Goal: Transaction & Acquisition: Obtain resource

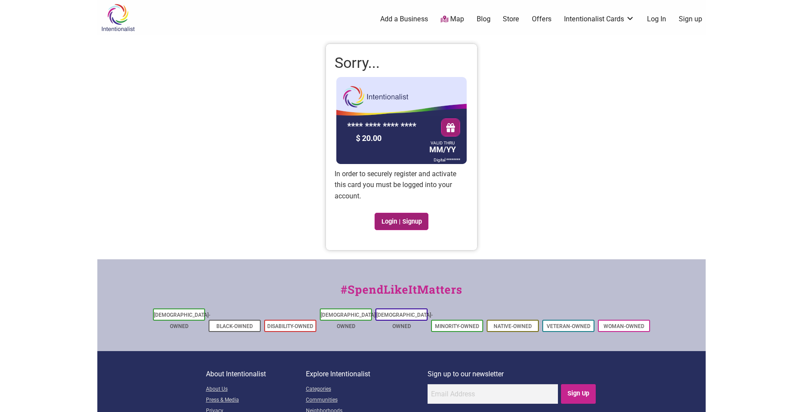
click at [387, 220] on link "Login | Signup" at bounding box center [402, 221] width 54 height 17
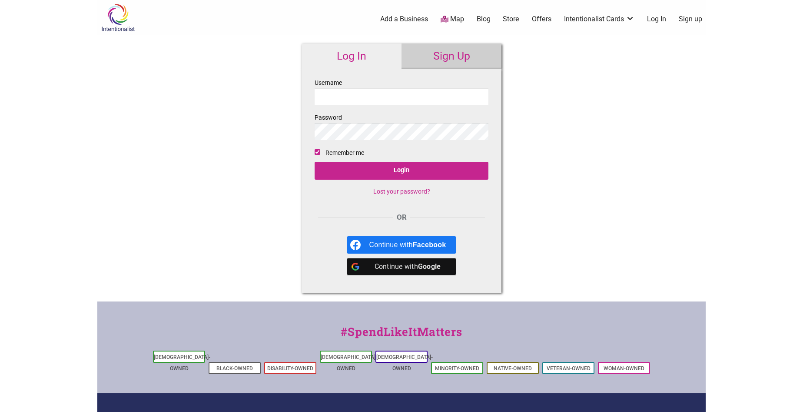
click at [334, 97] on input "Username" at bounding box center [402, 96] width 174 height 17
type input "[EMAIL_ADDRESS][DOMAIN_NAME]"
click at [315, 162] on input "Login" at bounding box center [402, 171] width 174 height 18
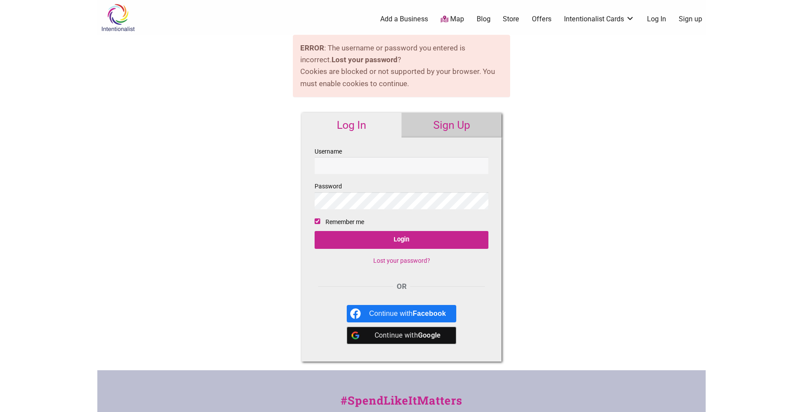
click at [340, 158] on input "Username" at bounding box center [402, 165] width 174 height 17
type input "[EMAIL_ADDRESS][DOMAIN_NAME]"
click at [315, 231] on input "Login" at bounding box center [402, 240] width 174 height 18
type input "[EMAIL_ADDRESS][DOMAIN_NAME]"
click at [315, 231] on input "Login" at bounding box center [402, 240] width 174 height 18
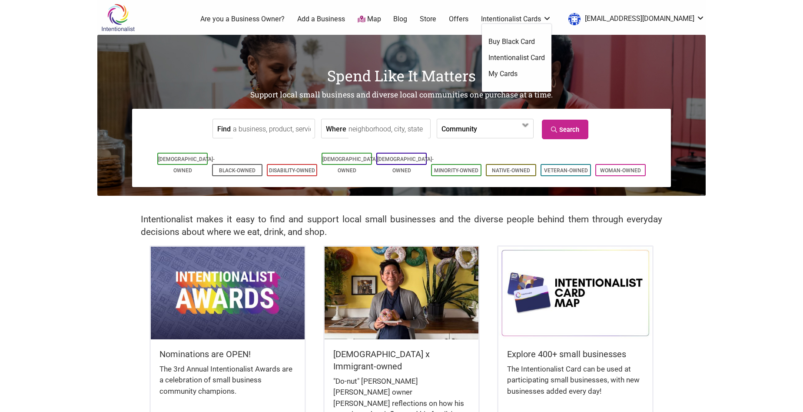
click at [545, 57] on link "Intentionalist Card" at bounding box center [517, 58] width 57 height 10
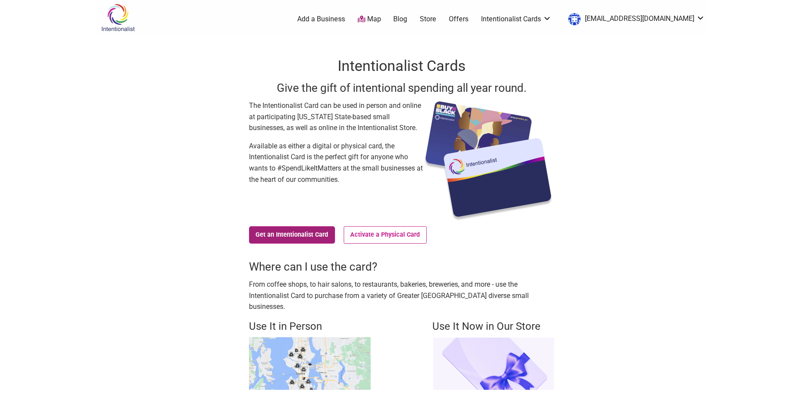
click at [299, 236] on link "Get an Intentionalist Card" at bounding box center [292, 234] width 86 height 17
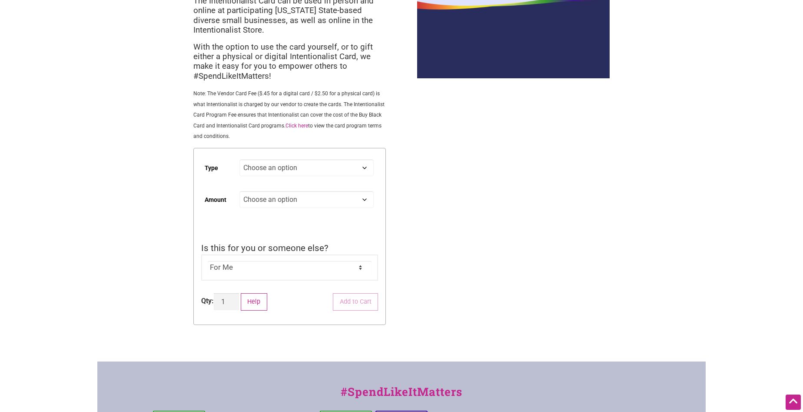
scroll to position [43, 0]
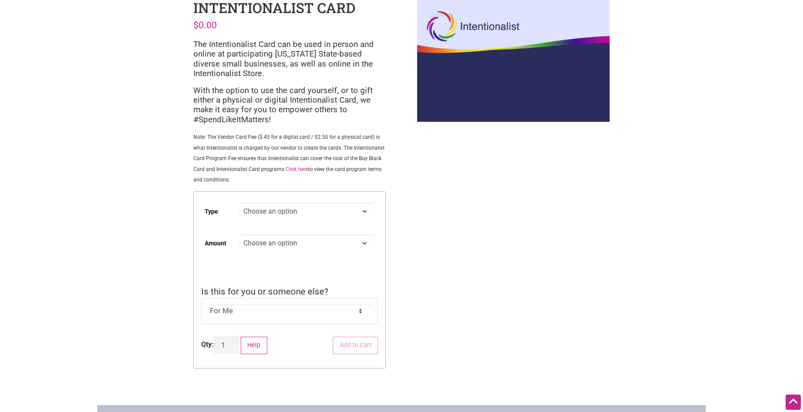
click at [363, 214] on select "Choose an option Digital Physical" at bounding box center [307, 211] width 134 height 17
click at [240, 203] on select "Choose an option Digital Physical" at bounding box center [307, 211] width 134 height 17
select select "Digital"
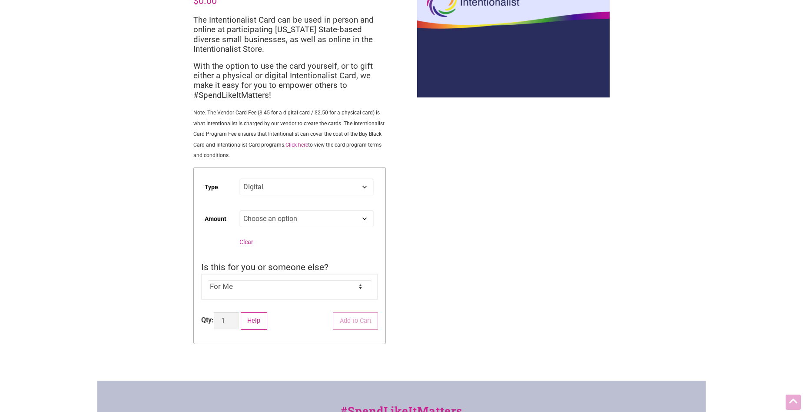
scroll to position [0, 0]
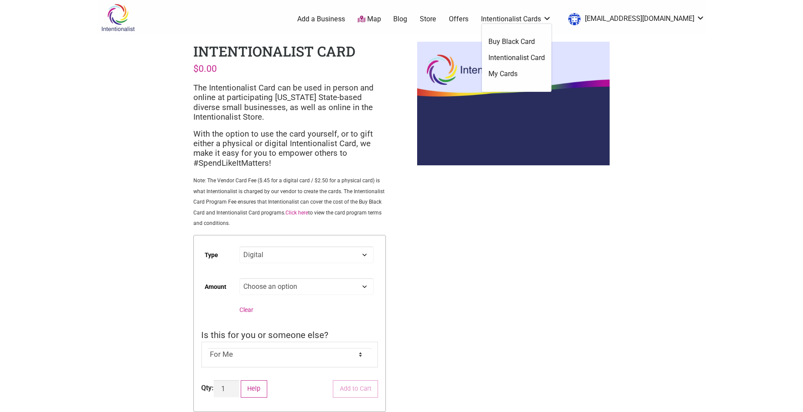
click at [545, 75] on link "My Cards" at bounding box center [517, 74] width 57 height 10
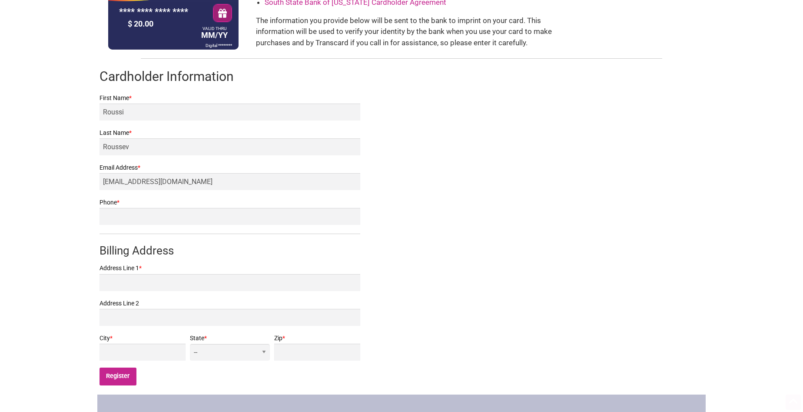
scroll to position [130, 0]
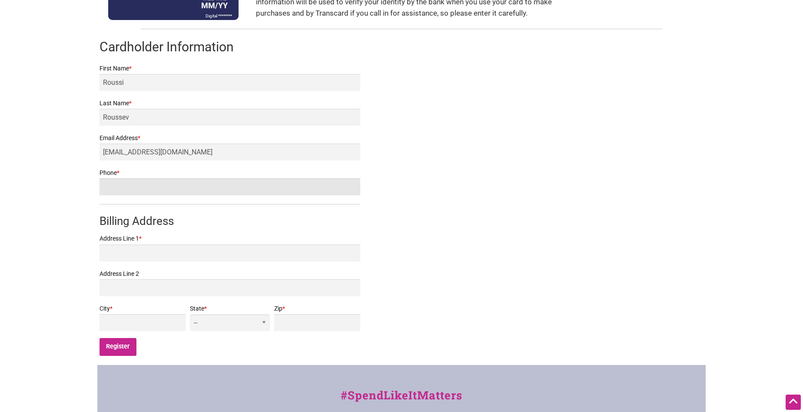
click at [157, 187] on input "Phone *" at bounding box center [230, 186] width 261 height 17
type input "2537610688"
type input "[STREET_ADDRESS]"
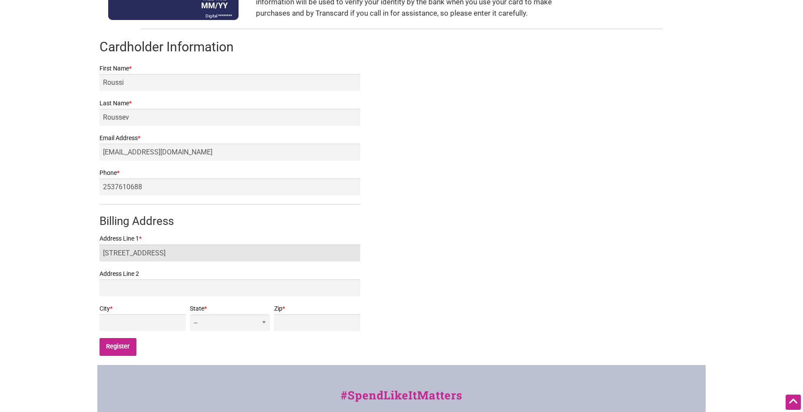
type input "Tacoma"
select select "WA"
type input "98406"
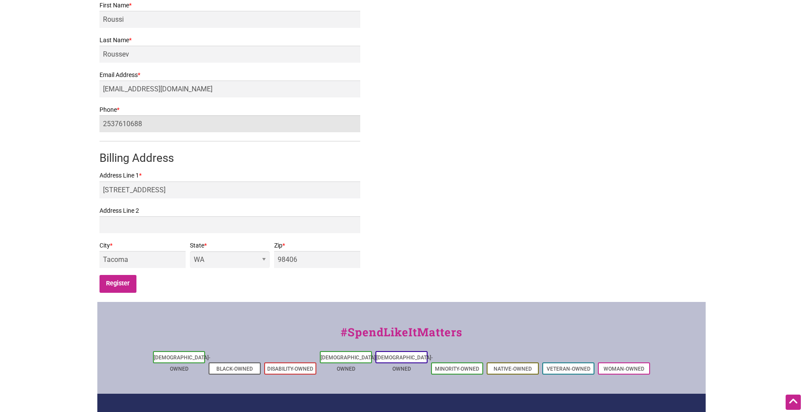
scroll to position [203, 0]
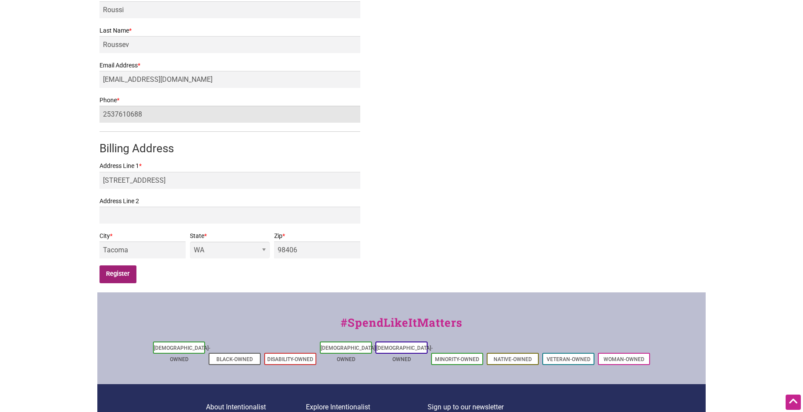
type input "2537610688"
click at [116, 274] on input "Register" at bounding box center [118, 274] width 37 height 18
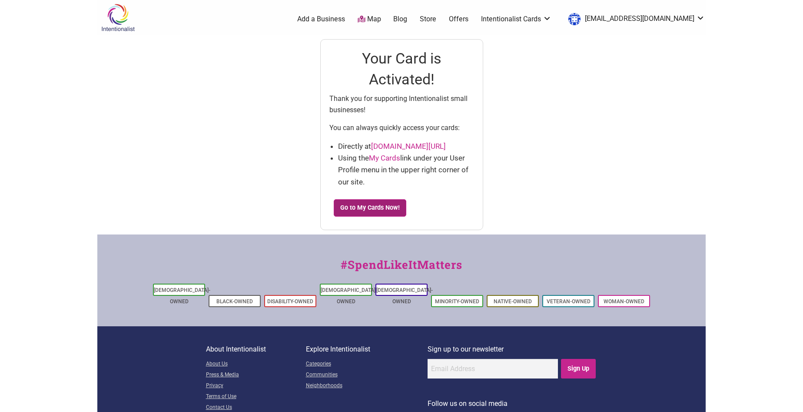
click at [358, 210] on link "Go to My Cards Now!" at bounding box center [370, 207] width 73 height 17
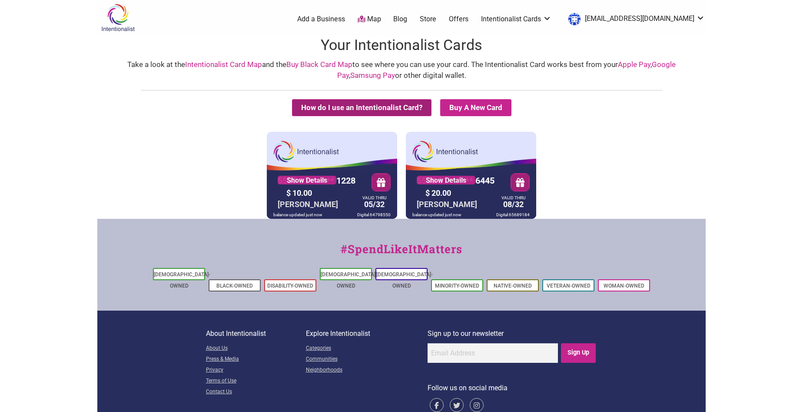
click at [374, 105] on button "How do I use an Intentionalist Card?" at bounding box center [362, 107] width 140 height 17
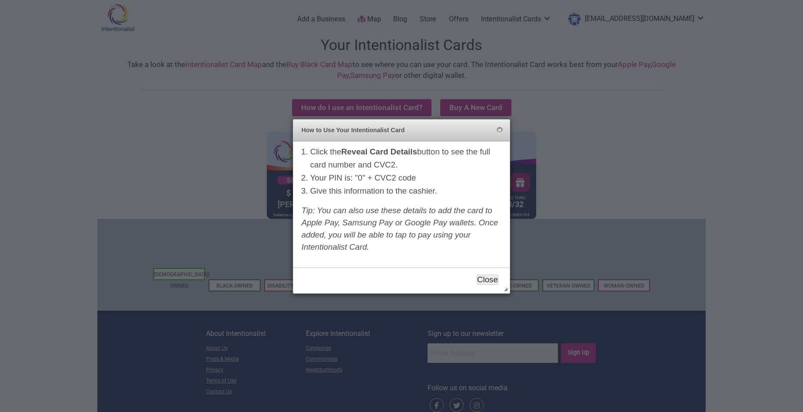
click at [487, 280] on button "Close" at bounding box center [488, 279] width 22 height 10
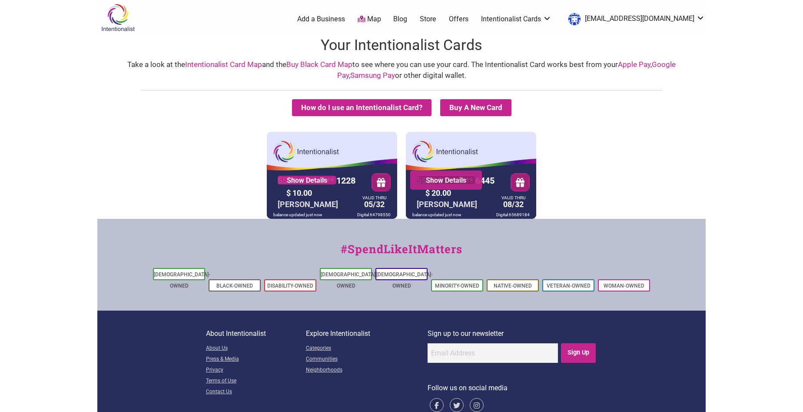
click at [463, 181] on link "Show Details" at bounding box center [446, 180] width 59 height 9
drag, startPoint x: 223, startPoint y: 66, endPoint x: 238, endPoint y: 77, distance: 19.3
click at [222, 66] on link "Intentionalist Card Map" at bounding box center [223, 64] width 77 height 9
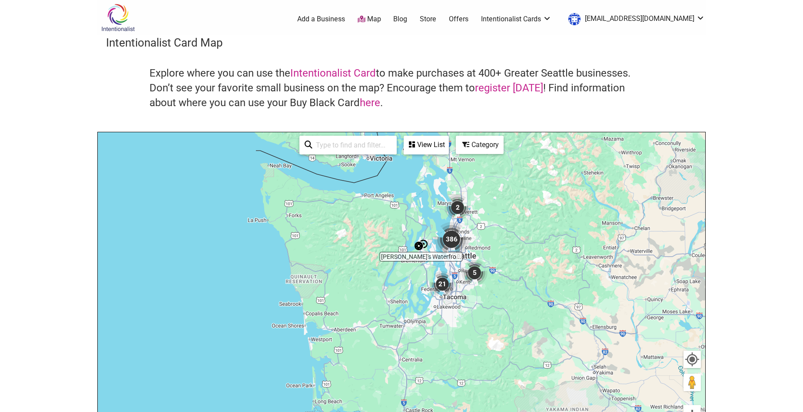
drag, startPoint x: 393, startPoint y: 396, endPoint x: 441, endPoint y: 295, distance: 112.8
click at [441, 295] on div "To navigate, press the arrow keys." at bounding box center [402, 301] width 608 height 338
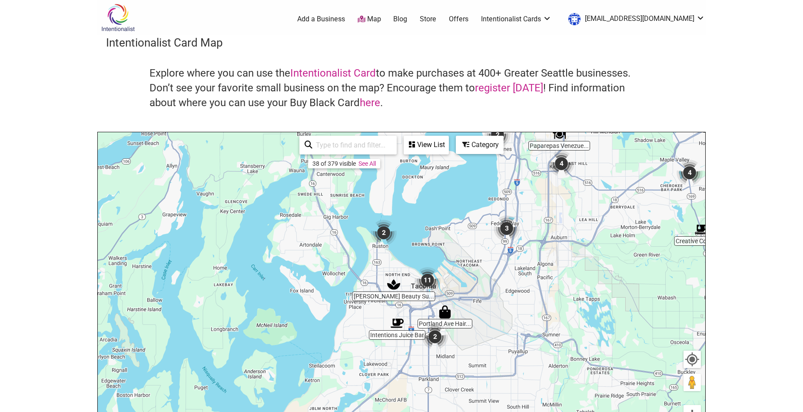
drag, startPoint x: 406, startPoint y: 341, endPoint x: 463, endPoint y: 297, distance: 72.0
click at [463, 297] on div "To navigate, press the arrow keys." at bounding box center [402, 301] width 608 height 338
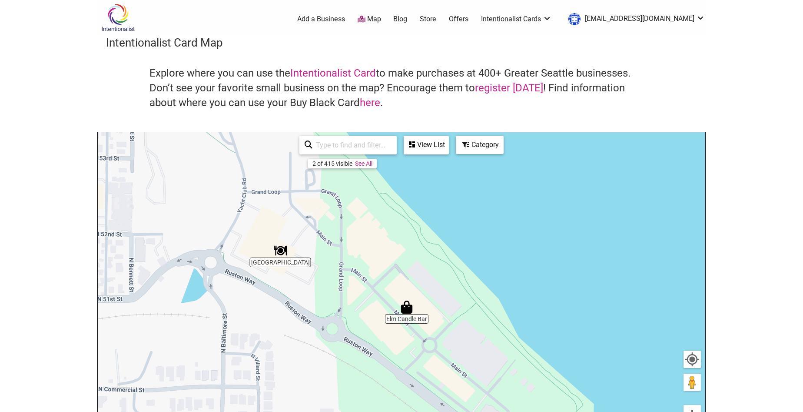
drag, startPoint x: 411, startPoint y: 357, endPoint x: 366, endPoint y: 203, distance: 160.7
click at [366, 203] on div "To navigate, press the arrow keys." at bounding box center [402, 301] width 608 height 338
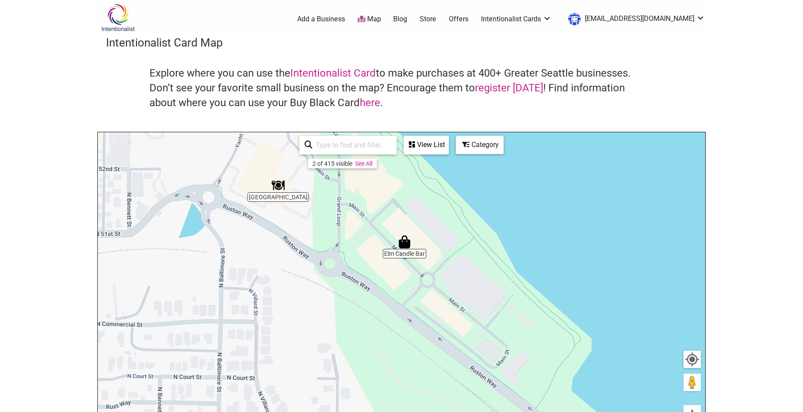
drag, startPoint x: 333, startPoint y: 260, endPoint x: 344, endPoint y: 295, distance: 36.4
click at [344, 295] on div "To navigate, press the arrow keys." at bounding box center [402, 301] width 608 height 338
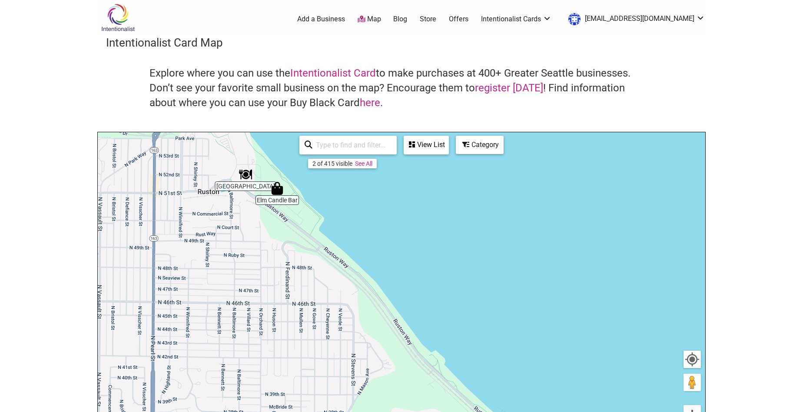
drag, startPoint x: 452, startPoint y: 316, endPoint x: 304, endPoint y: 252, distance: 161.2
click at [304, 252] on div "To navigate, press the arrow keys." at bounding box center [402, 301] width 608 height 338
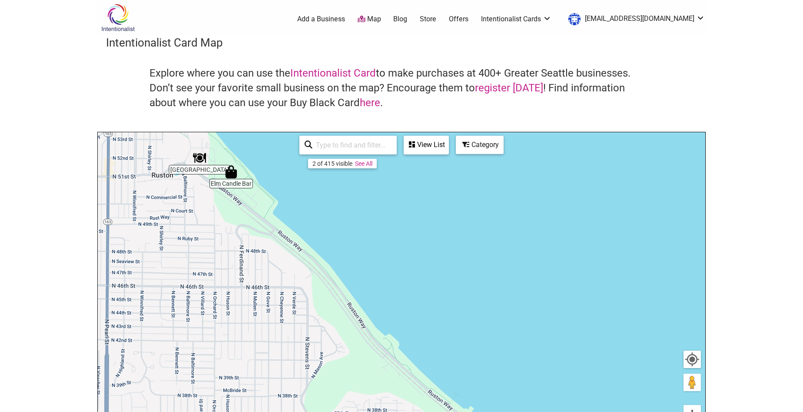
drag, startPoint x: 383, startPoint y: 291, endPoint x: 334, endPoint y: 274, distance: 51.8
click at [334, 274] on div "To navigate, press the arrow keys." at bounding box center [402, 301] width 608 height 338
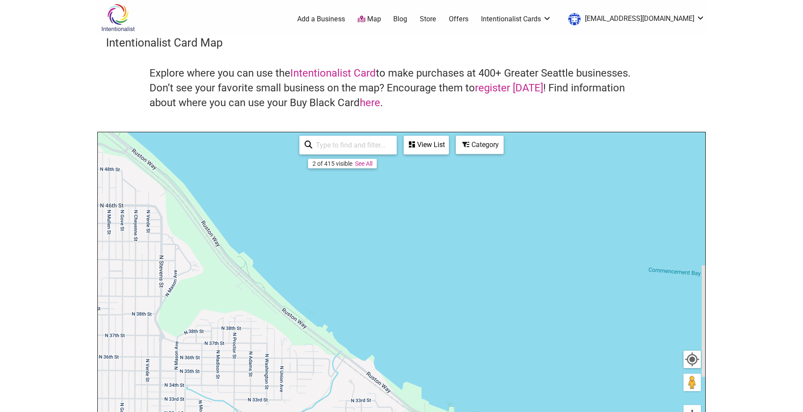
drag, startPoint x: 400, startPoint y: 297, endPoint x: 252, endPoint y: 213, distance: 170.0
click at [252, 213] on div "To navigate, press the arrow keys." at bounding box center [402, 301] width 608 height 338
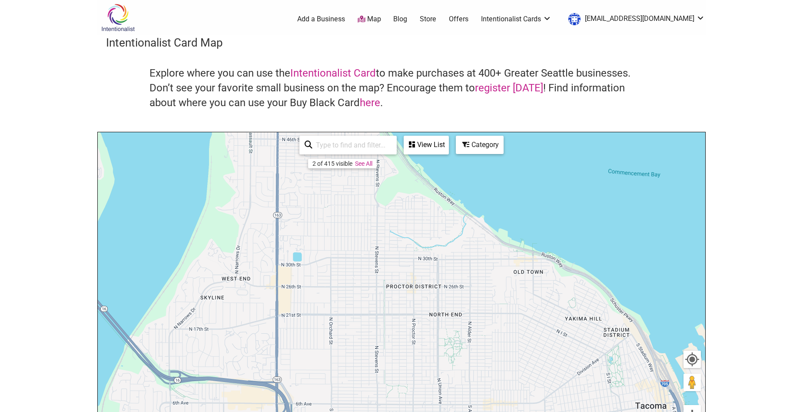
drag, startPoint x: 190, startPoint y: 308, endPoint x: 360, endPoint y: 231, distance: 187.2
click at [360, 231] on div "To navigate, press the arrow keys." at bounding box center [402, 301] width 608 height 338
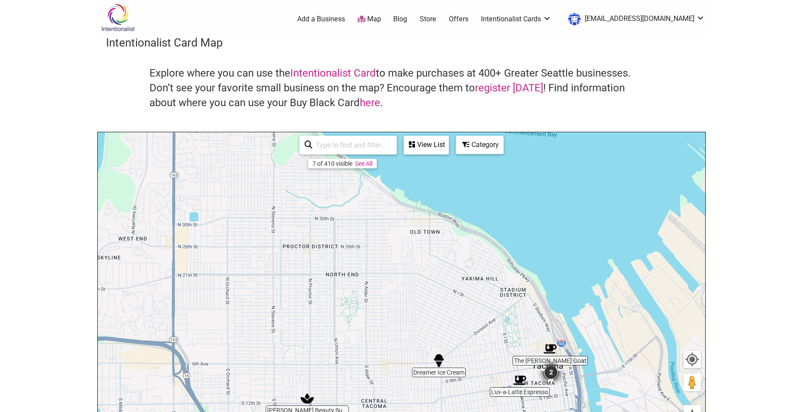
drag, startPoint x: 524, startPoint y: 311, endPoint x: 419, endPoint y: 271, distance: 112.6
click at [419, 271] on div "To navigate, press the arrow keys." at bounding box center [402, 301] width 608 height 338
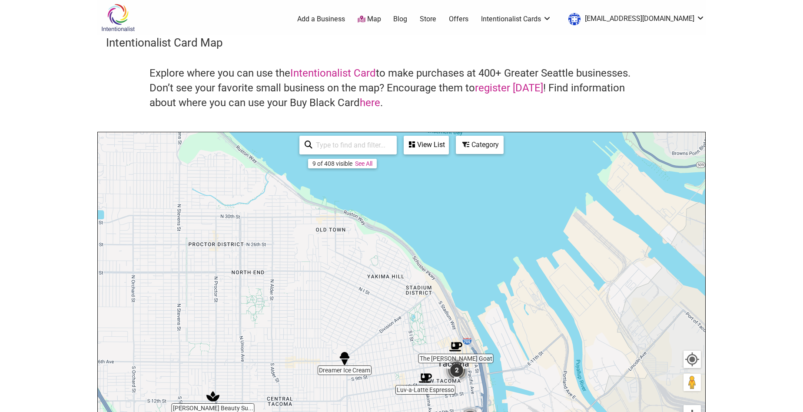
drag, startPoint x: 484, startPoint y: 293, endPoint x: 387, endPoint y: 290, distance: 97.0
click at [387, 290] on div "To navigate, press the arrow keys." at bounding box center [402, 301] width 608 height 338
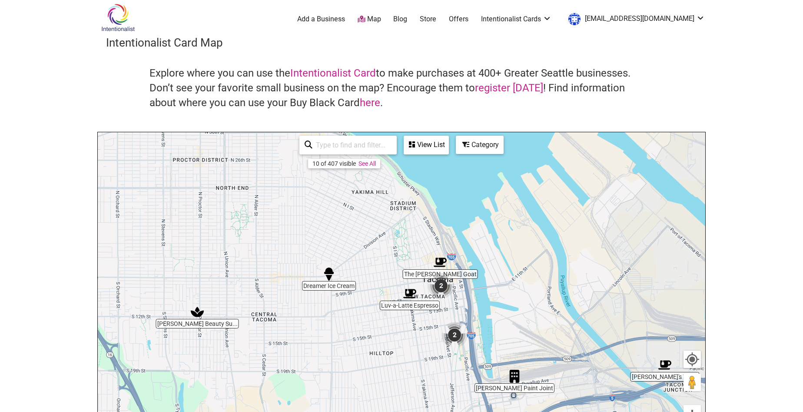
drag, startPoint x: 363, startPoint y: 347, endPoint x: 347, endPoint y: 262, distance: 86.6
click at [347, 262] on div "To navigate, press the arrow keys." at bounding box center [402, 301] width 608 height 338
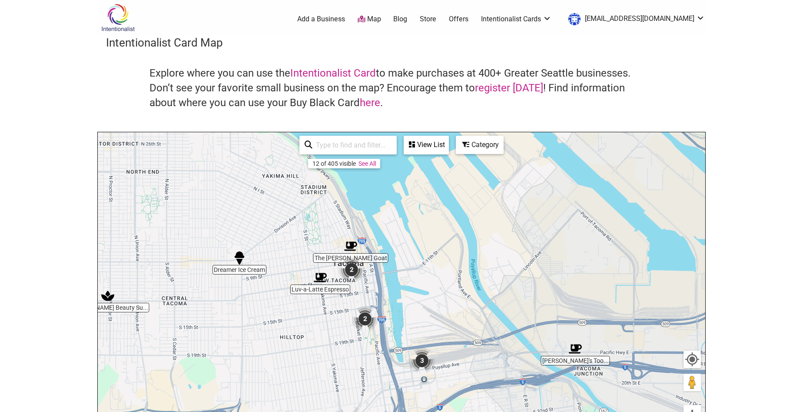
drag, startPoint x: 386, startPoint y: 355, endPoint x: 382, endPoint y: 338, distance: 17.0
click at [296, 339] on div "To navigate, press the arrow keys." at bounding box center [402, 301] width 608 height 338
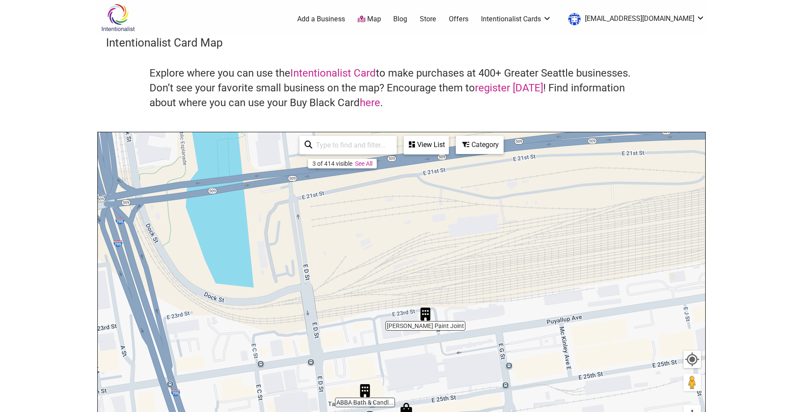
drag, startPoint x: 406, startPoint y: 394, endPoint x: 406, endPoint y: 336, distance: 58.3
click at [406, 336] on div "To navigate, press the arrow keys." at bounding box center [402, 301] width 608 height 338
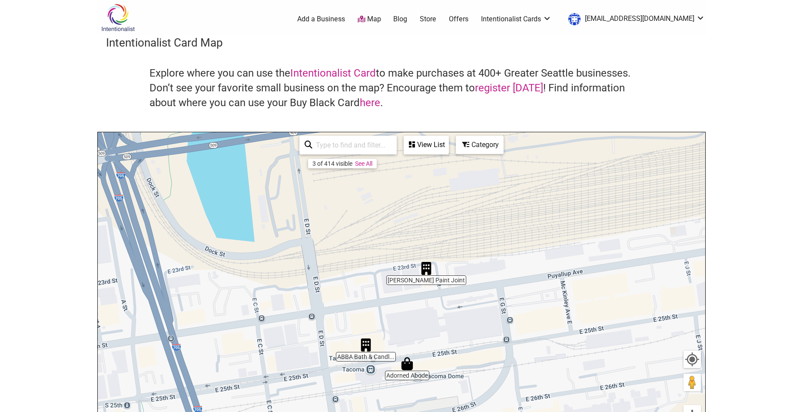
drag, startPoint x: 419, startPoint y: 364, endPoint x: 417, endPoint y: 320, distance: 44.8
click at [417, 320] on div "To navigate, press the arrow keys." at bounding box center [402, 301] width 608 height 338
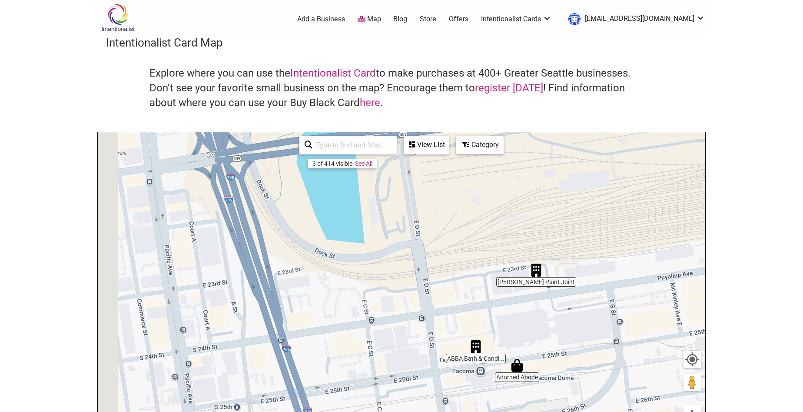
drag, startPoint x: 339, startPoint y: 313, endPoint x: 455, endPoint y: 330, distance: 116.8
click at [473, 339] on div "To navigate, press the arrow keys." at bounding box center [402, 301] width 608 height 338
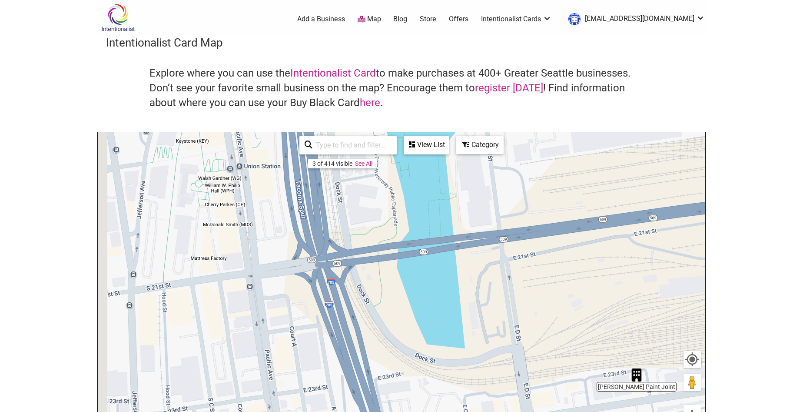
drag, startPoint x: 360, startPoint y: 287, endPoint x: 423, endPoint y: 381, distance: 112.7
click at [423, 381] on div "To navigate, press the arrow keys." at bounding box center [402, 301] width 608 height 338
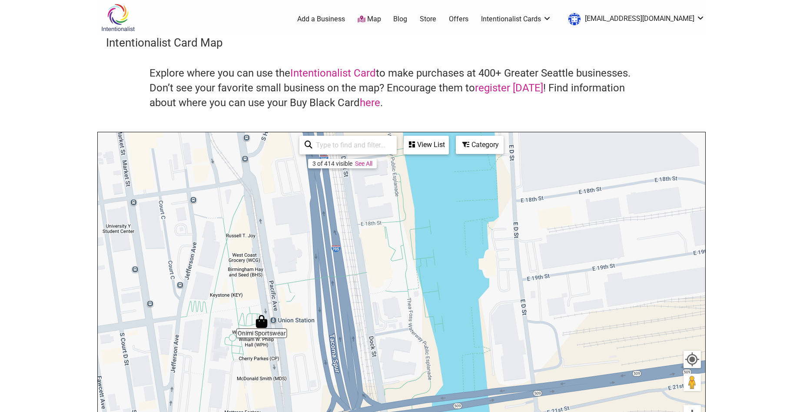
drag, startPoint x: 285, startPoint y: 221, endPoint x: 317, endPoint y: 373, distance: 155.9
click at [317, 373] on div "To navigate, press the arrow keys." at bounding box center [402, 301] width 608 height 338
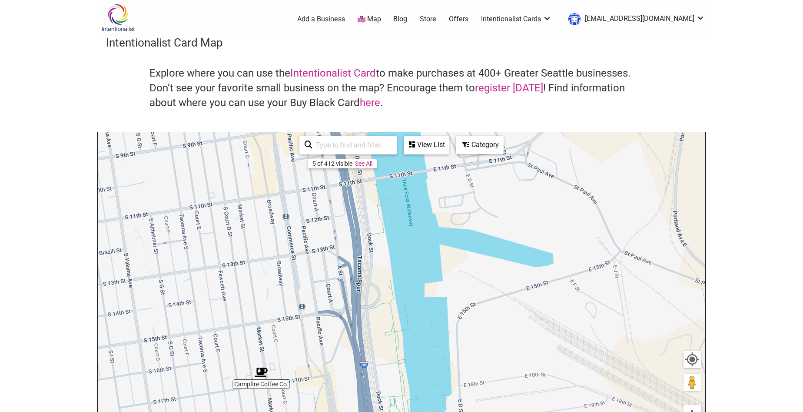
drag, startPoint x: 234, startPoint y: 205, endPoint x: 297, endPoint y: 354, distance: 162.0
click at [297, 354] on div "To navigate, press the arrow keys." at bounding box center [402, 301] width 608 height 338
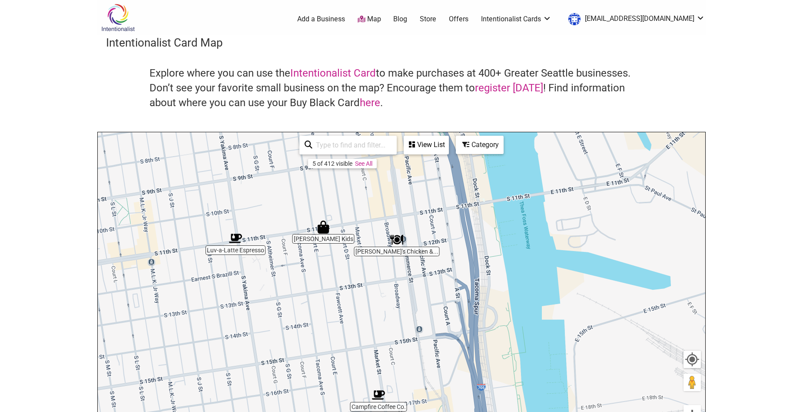
drag, startPoint x: 257, startPoint y: 262, endPoint x: 376, endPoint y: 285, distance: 121.2
click at [376, 285] on div "To navigate, press the arrow keys." at bounding box center [402, 301] width 608 height 338
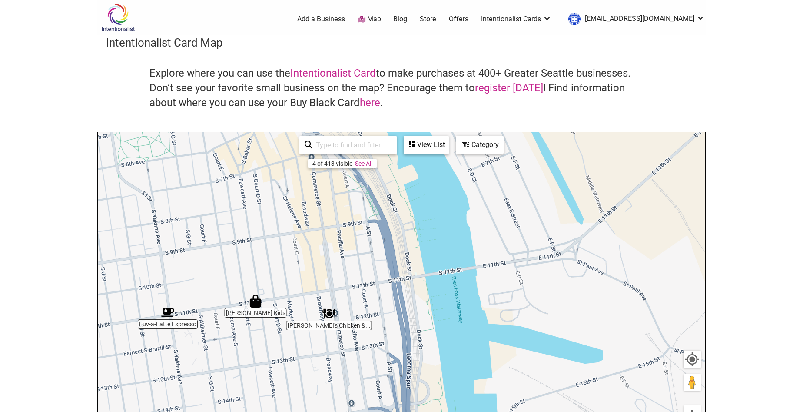
drag, startPoint x: 418, startPoint y: 222, endPoint x: 349, endPoint y: 296, distance: 101.5
click at [349, 296] on div "To navigate, press the arrow keys." at bounding box center [402, 301] width 608 height 338
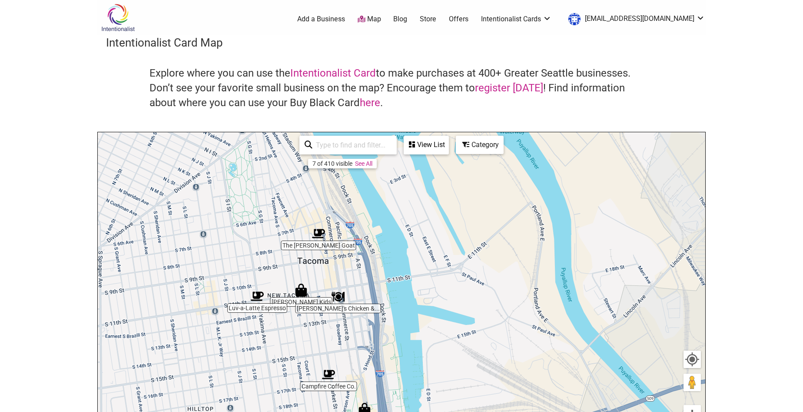
click at [320, 232] on img "The Rusty Goat" at bounding box center [318, 233] width 13 height 13
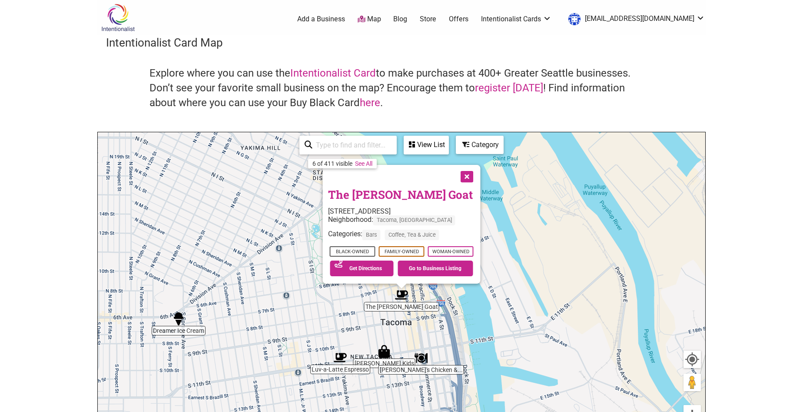
click at [470, 178] on button "Close" at bounding box center [467, 176] width 22 height 22
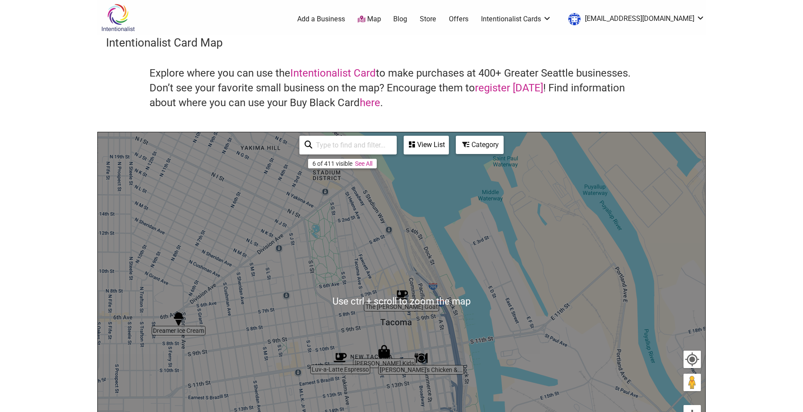
scroll to position [43, 0]
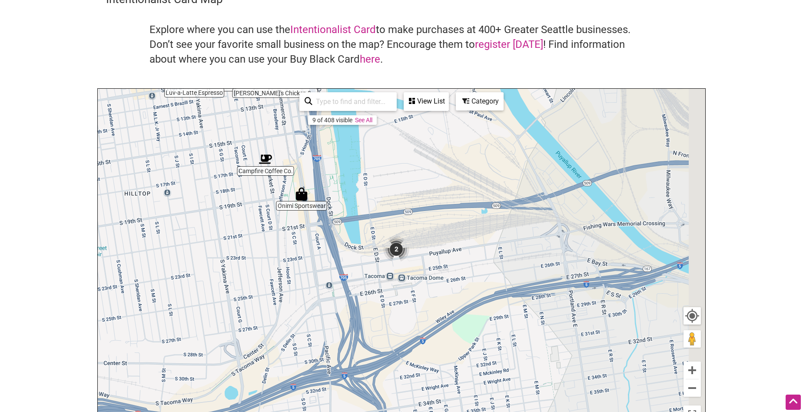
drag, startPoint x: 478, startPoint y: 387, endPoint x: 377, endPoint y: 230, distance: 186.8
click at [377, 230] on div "To navigate, press the arrow keys." at bounding box center [402, 258] width 608 height 338
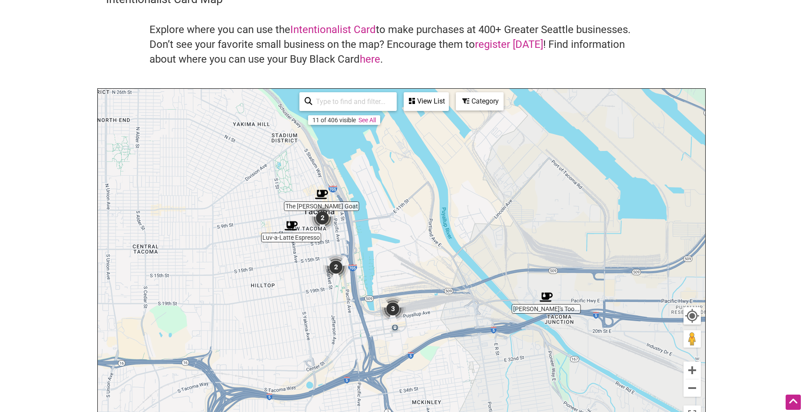
drag, startPoint x: 170, startPoint y: 267, endPoint x: 334, endPoint y: 321, distance: 172.0
click at [336, 324] on div "To navigate, press the arrow keys." at bounding box center [402, 258] width 608 height 338
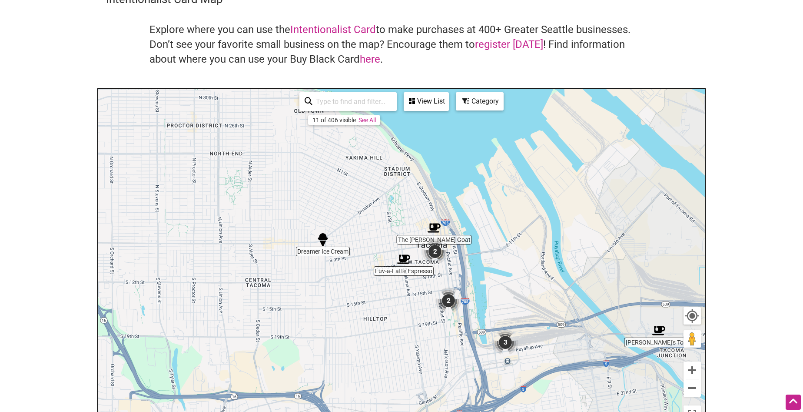
drag, startPoint x: 226, startPoint y: 247, endPoint x: 340, endPoint y: 281, distance: 119.0
click at [340, 281] on div "To navigate, press the arrow keys." at bounding box center [402, 258] width 608 height 338
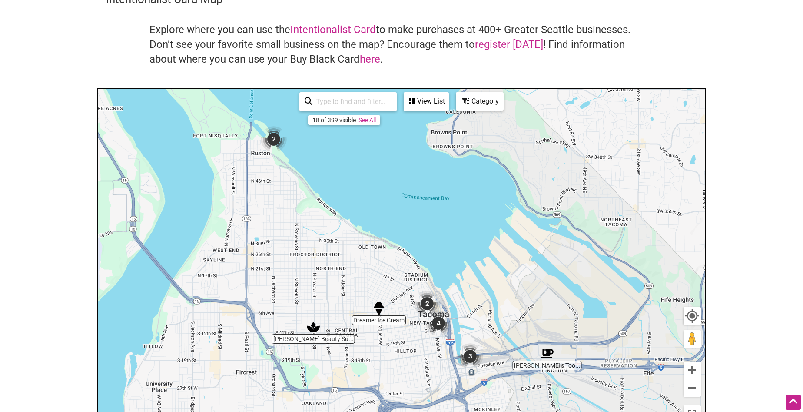
drag, startPoint x: 198, startPoint y: 219, endPoint x: 273, endPoint y: 281, distance: 97.5
click at [273, 281] on div "To navigate, press the arrow keys." at bounding box center [402, 258] width 608 height 338
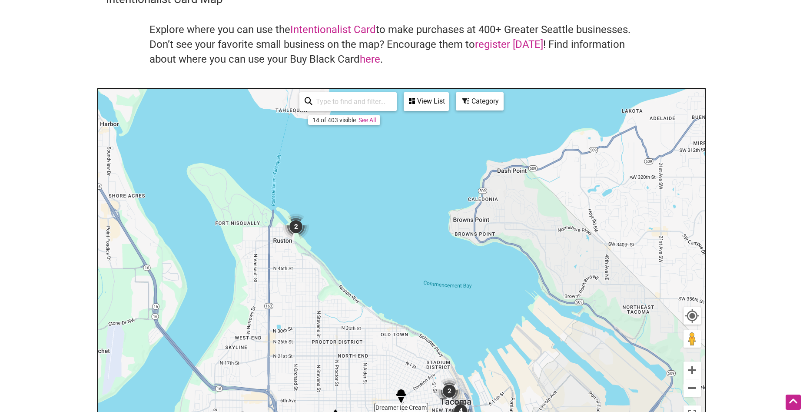
drag, startPoint x: 279, startPoint y: 210, endPoint x: 300, endPoint y: 293, distance: 86.0
click at [301, 300] on div "To navigate, press the arrow keys." at bounding box center [402, 258] width 608 height 338
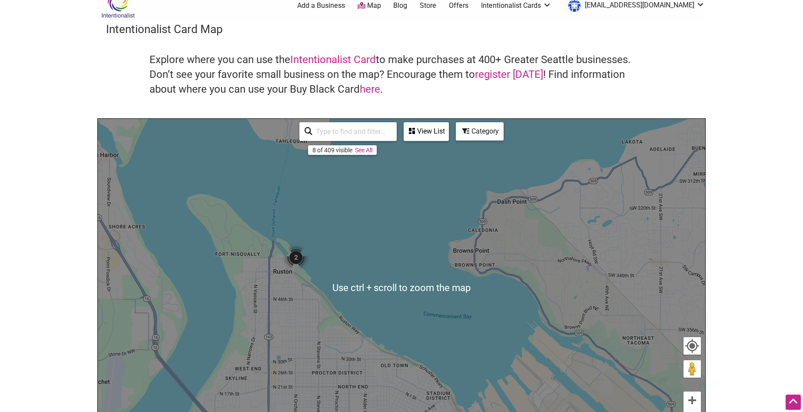
scroll to position [0, 0]
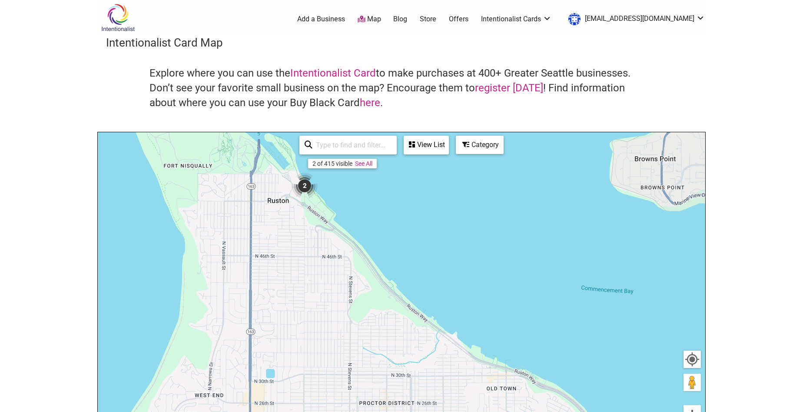
drag, startPoint x: 360, startPoint y: 350, endPoint x: 310, endPoint y: 179, distance: 178.3
click at [310, 179] on div "To navigate, press the arrow keys." at bounding box center [402, 301] width 608 height 338
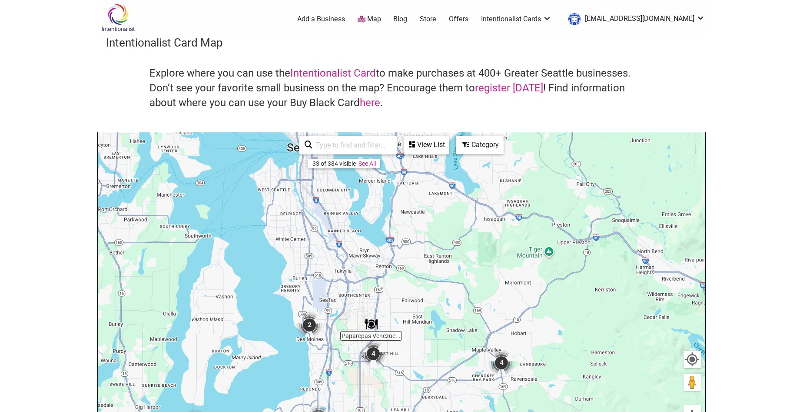
drag, startPoint x: 453, startPoint y: 251, endPoint x: 277, endPoint y: 430, distance: 251.8
click at [277, 411] on html "× Menu 0 Add a Business Map Blog Store Offers Intentionalist Cards Buy Black Ca…" at bounding box center [401, 206] width 803 height 412
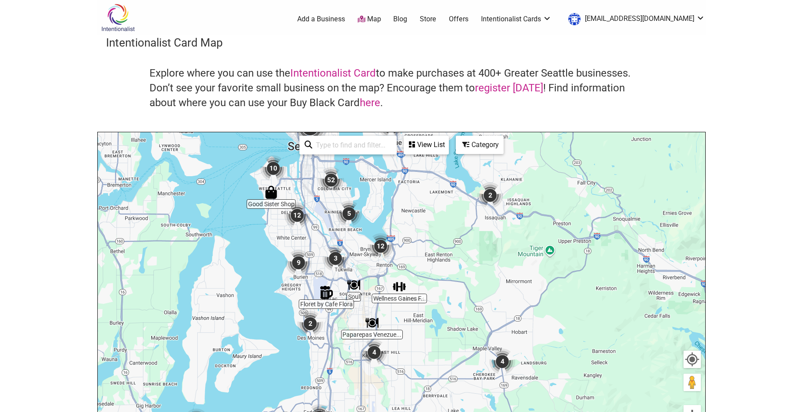
drag, startPoint x: 325, startPoint y: 207, endPoint x: 325, endPoint y: 195, distance: 11.3
click at [325, 204] on div "To navigate, press the arrow keys." at bounding box center [402, 301] width 608 height 338
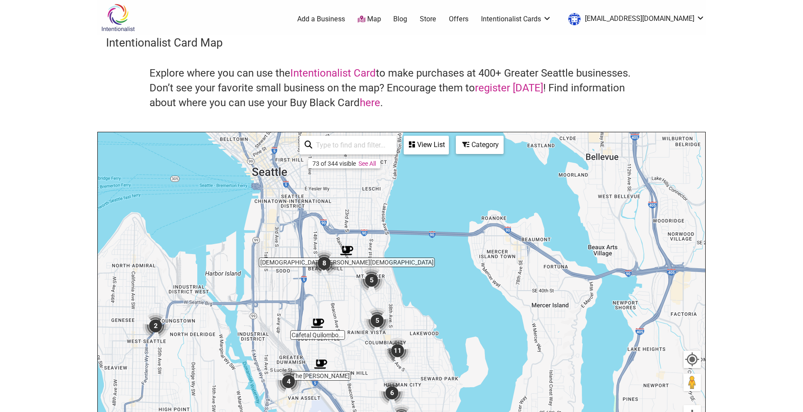
drag, startPoint x: 249, startPoint y: 207, endPoint x: 303, endPoint y: 325, distance: 129.7
click at [303, 325] on div "To navigate, press the arrow keys." at bounding box center [402, 301] width 608 height 338
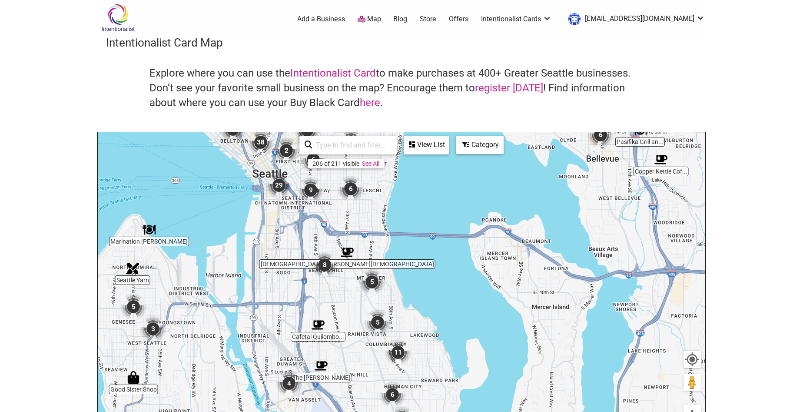
click at [283, 227] on div "To navigate, press the arrow keys." at bounding box center [402, 301] width 608 height 338
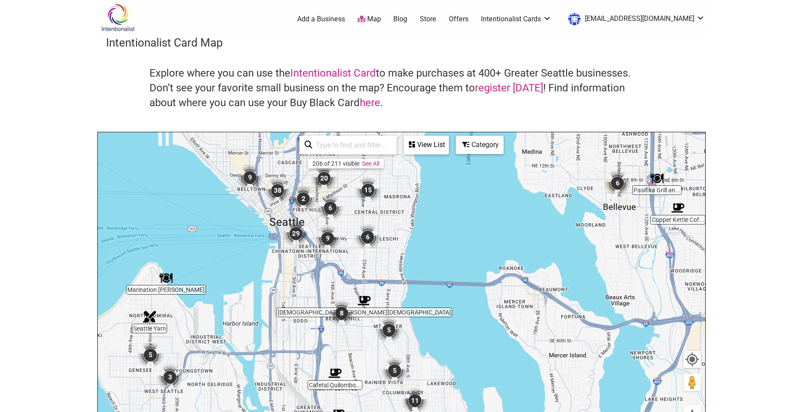
drag, startPoint x: 278, startPoint y: 222, endPoint x: 297, endPoint y: 273, distance: 53.6
click at [297, 273] on div "To navigate, press the arrow keys." at bounding box center [402, 301] width 608 height 338
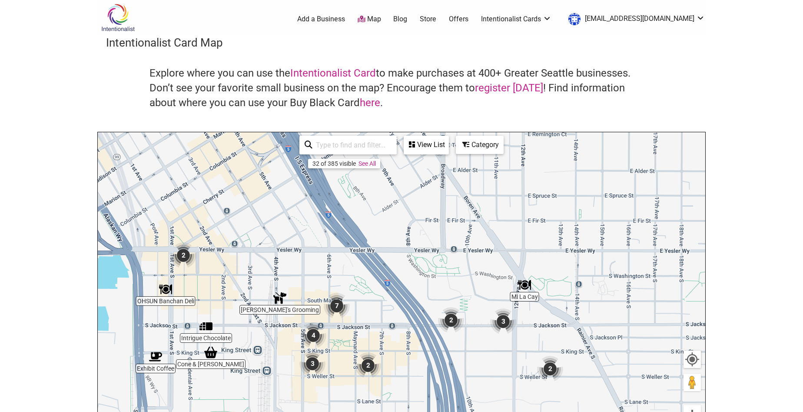
drag, startPoint x: 304, startPoint y: 217, endPoint x: 275, endPoint y: 345, distance: 132.0
click at [275, 345] on div "To navigate, press the arrow keys." at bounding box center [402, 301] width 608 height 338
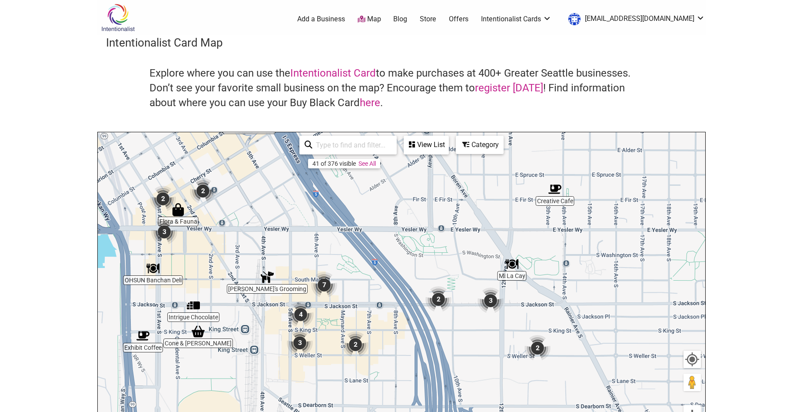
drag, startPoint x: 357, startPoint y: 317, endPoint x: 342, endPoint y: 293, distance: 28.1
click at [342, 293] on div "To navigate, press the arrow keys." at bounding box center [402, 301] width 608 height 338
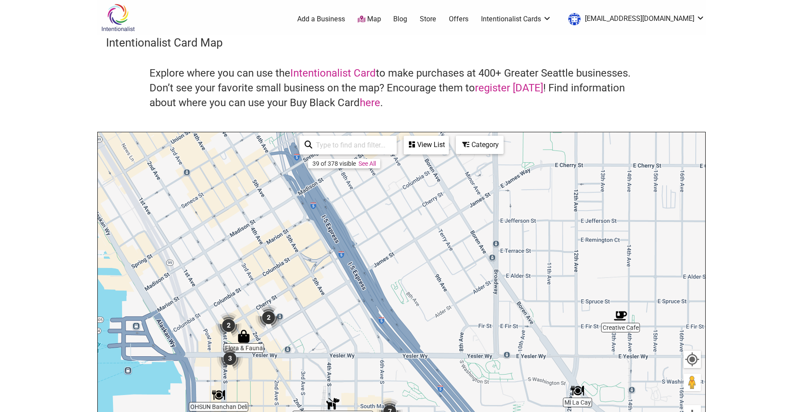
drag, startPoint x: 287, startPoint y: 237, endPoint x: 355, endPoint y: 366, distance: 146.2
click at [355, 366] on div "To navigate, press the arrow keys." at bounding box center [402, 301] width 608 height 338
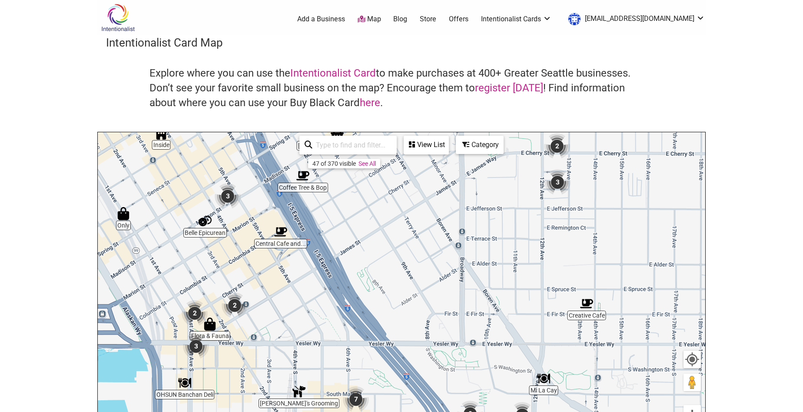
drag, startPoint x: 304, startPoint y: 245, endPoint x: 269, endPoint y: 231, distance: 38.3
click at [269, 231] on div "To navigate, press the arrow keys." at bounding box center [402, 301] width 608 height 338
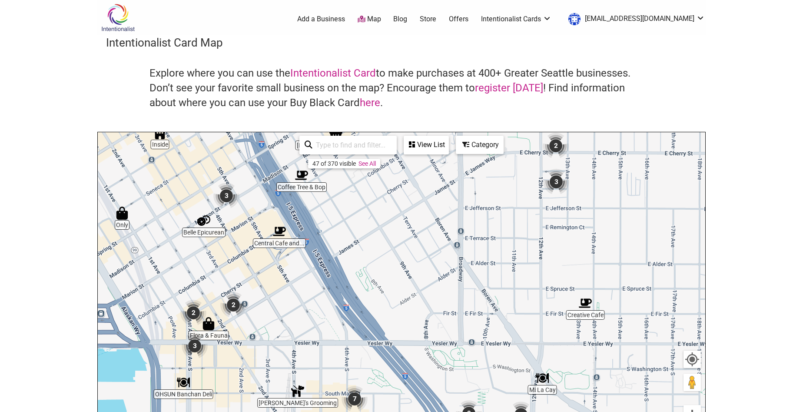
click at [279, 233] on img "Central Cafe and Juice Bar" at bounding box center [279, 231] width 13 height 13
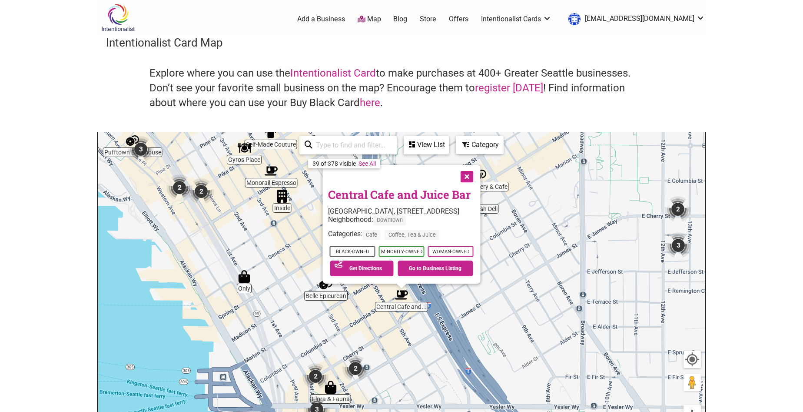
click at [477, 175] on button "Close" at bounding box center [467, 176] width 22 height 22
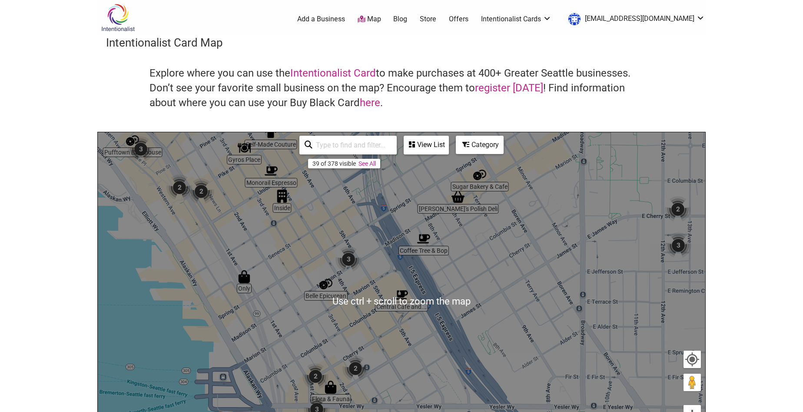
click at [362, 260] on div "To navigate, press the arrow keys." at bounding box center [402, 301] width 608 height 338
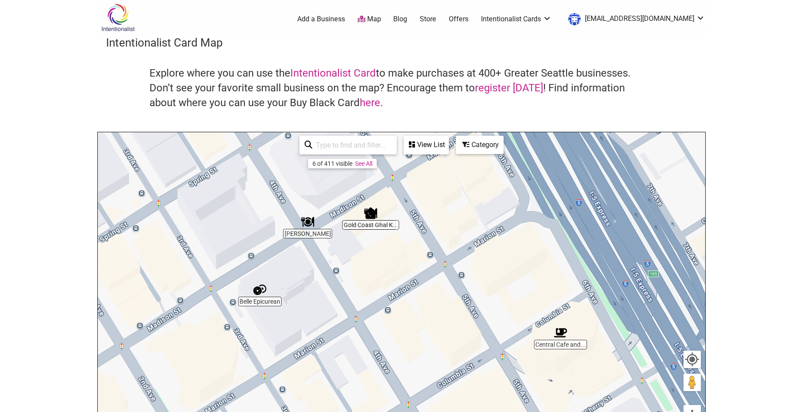
drag, startPoint x: 356, startPoint y: 318, endPoint x: 359, endPoint y: 243, distance: 75.3
click at [359, 243] on div "To navigate, press the arrow keys." at bounding box center [402, 301] width 608 height 338
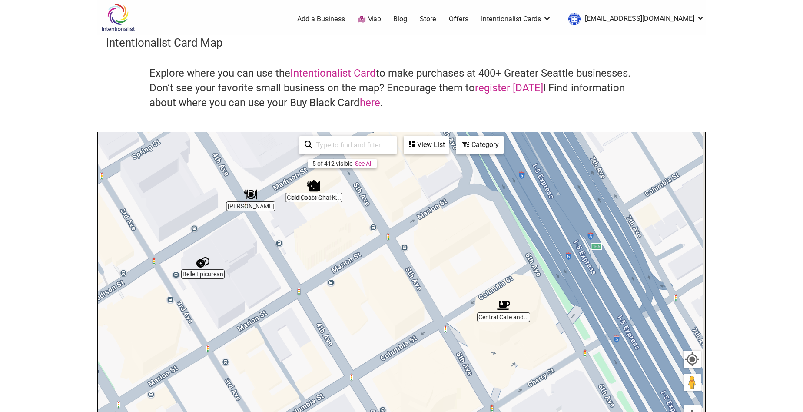
drag, startPoint x: 376, startPoint y: 264, endPoint x: 303, endPoint y: 227, distance: 81.9
click at [303, 227] on div "To navigate, press the arrow keys." at bounding box center [402, 301] width 608 height 338
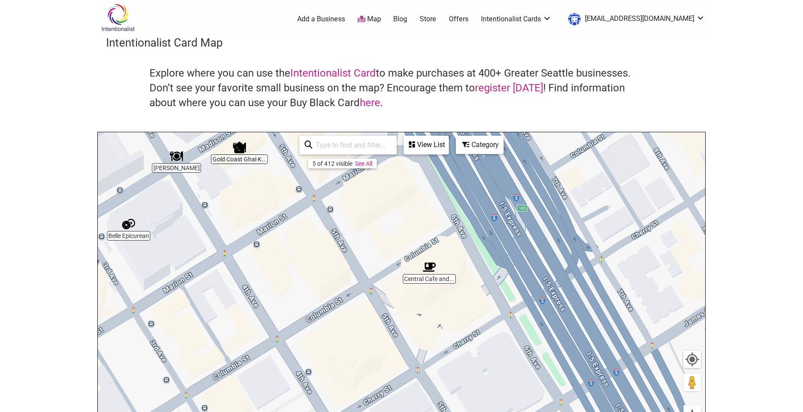
drag, startPoint x: 466, startPoint y: 327, endPoint x: 393, endPoint y: 290, distance: 81.5
click at [393, 290] on div "To navigate, press the arrow keys." at bounding box center [402, 301] width 608 height 338
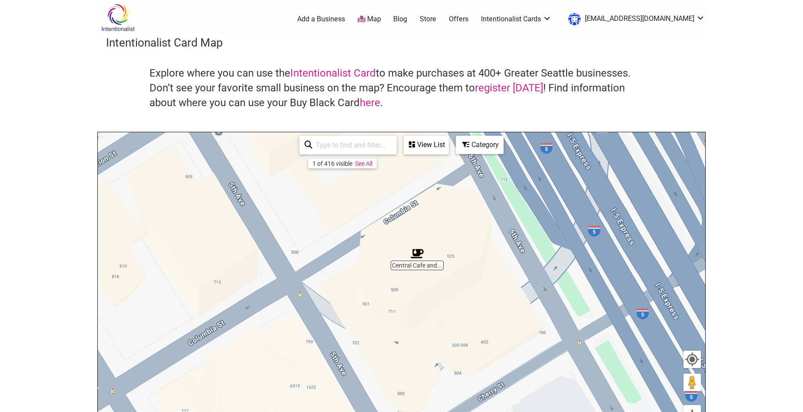
click at [418, 256] on img "Central Cafe and Juice Bar" at bounding box center [417, 253] width 13 height 13
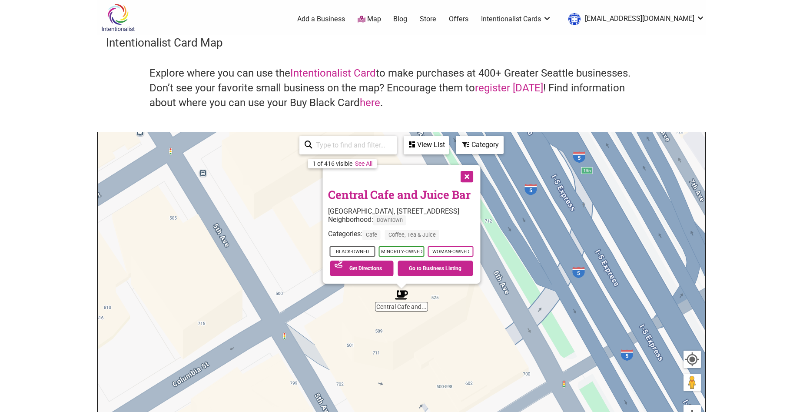
click at [477, 175] on button "Close" at bounding box center [467, 176] width 22 height 22
